Goal: Information Seeking & Learning: Learn about a topic

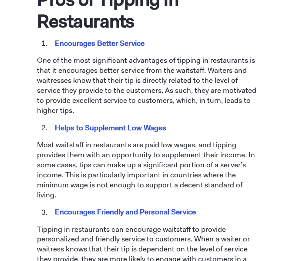
scroll to position [428, 0]
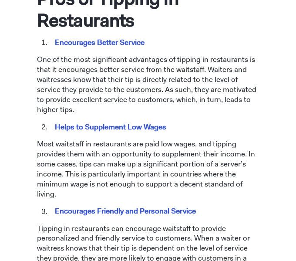
click at [251, 11] on h1 "Pros of Tipping in Restaurants" at bounding box center [148, 10] width 222 height 44
